Goal: Task Accomplishment & Management: Use online tool/utility

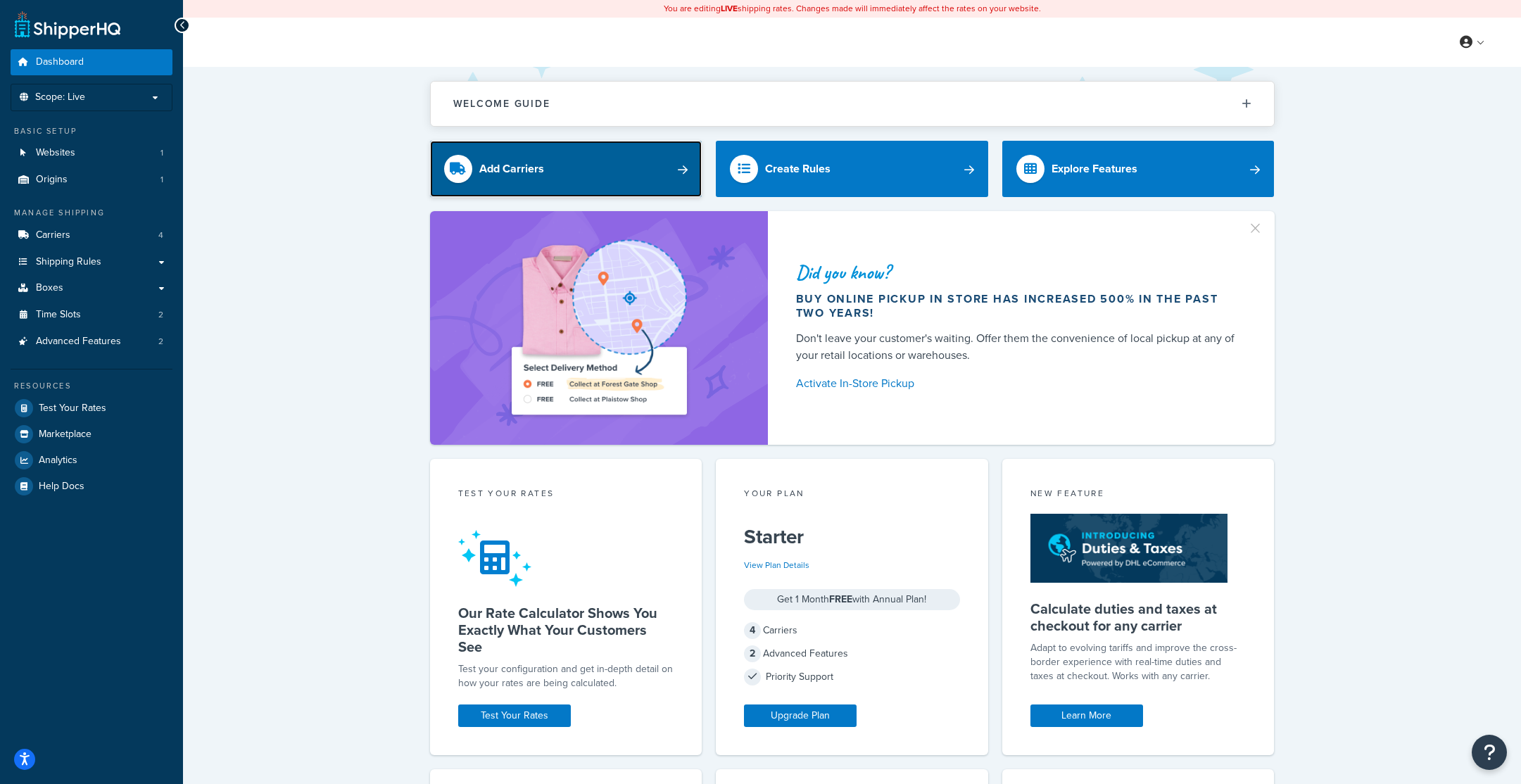
click at [513, 170] on div "Add Carriers" at bounding box center [512, 168] width 65 height 20
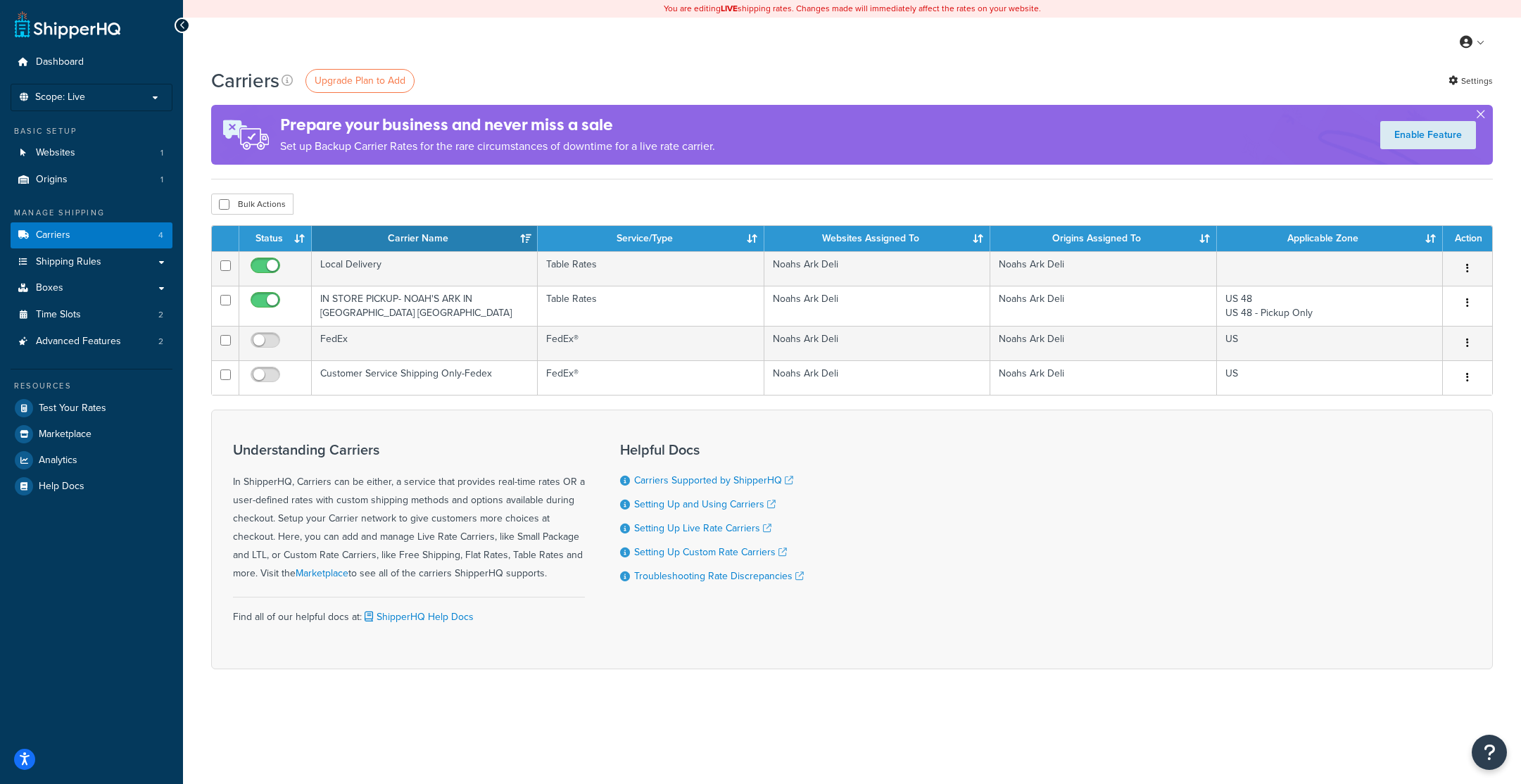
click at [1478, 115] on button "button" at bounding box center [1480, 117] width 3 height 3
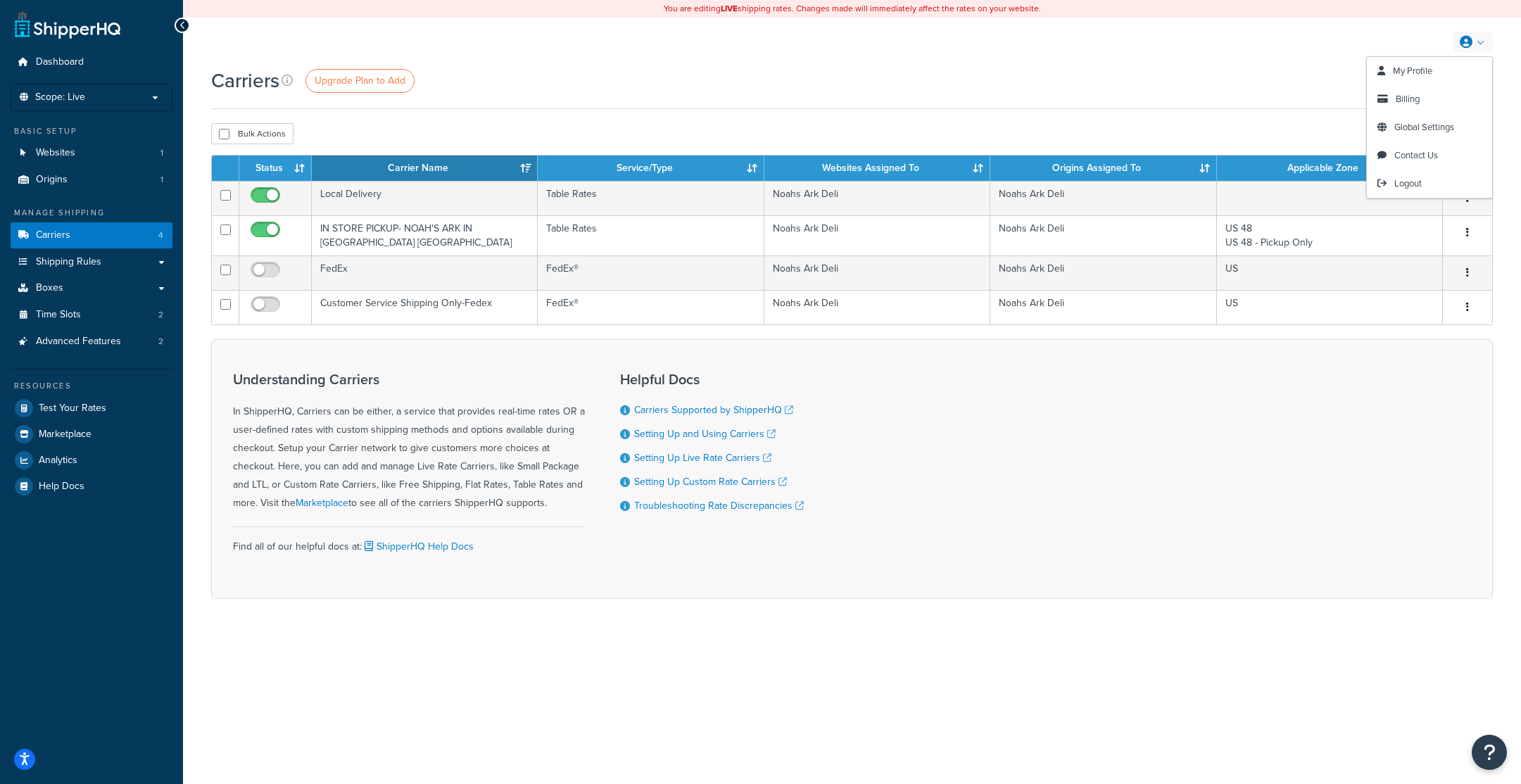
click at [1475, 39] on link at bounding box center [1472, 42] width 40 height 21
click at [1434, 152] on span "Contact Us" at bounding box center [1415, 155] width 43 height 13
